Goal: Check status: Check status

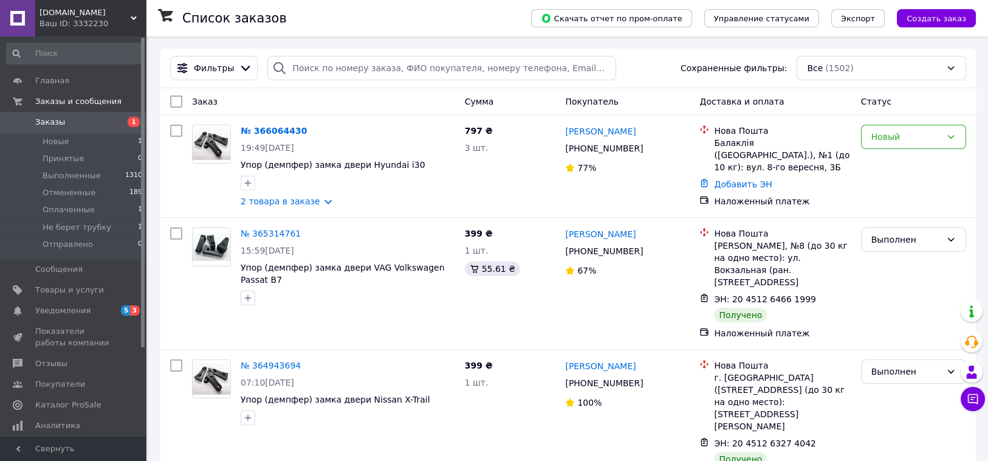
click at [70, 121] on span "Заказы" at bounding box center [73, 122] width 77 height 11
